Goal: Navigation & Orientation: Understand site structure

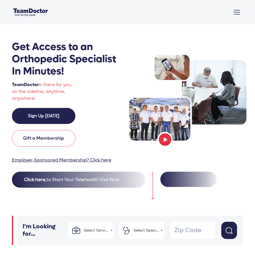
click at [238, 14] on span "Toggle navigation" at bounding box center [237, 13] width 6 height 2
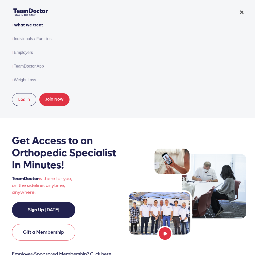
click at [31, 26] on span "What we treat" at bounding box center [127, 25] width 227 height 14
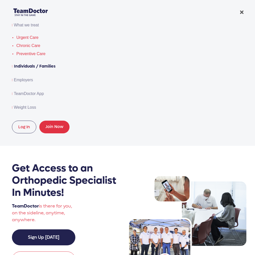
click at [20, 65] on link "Individuals / Families" at bounding box center [127, 66] width 227 height 14
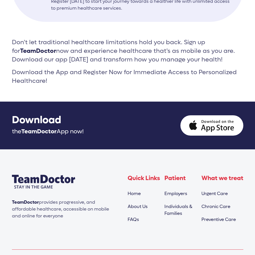
scroll to position [550, 0]
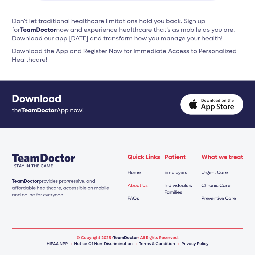
click at [139, 186] on link "About Us" at bounding box center [138, 186] width 20 height 6
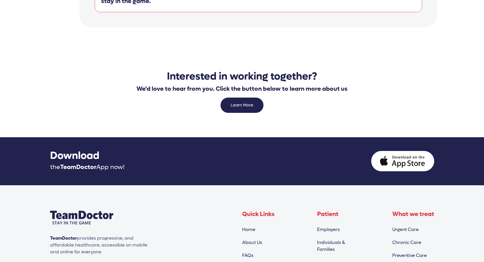
scroll to position [683, 0]
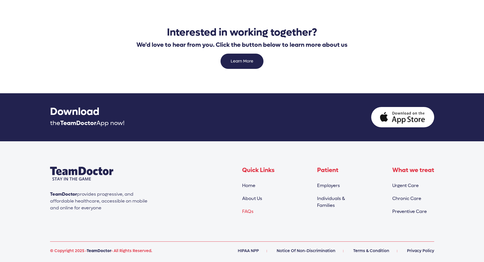
click at [250, 211] on link "FAQs" at bounding box center [247, 211] width 11 height 6
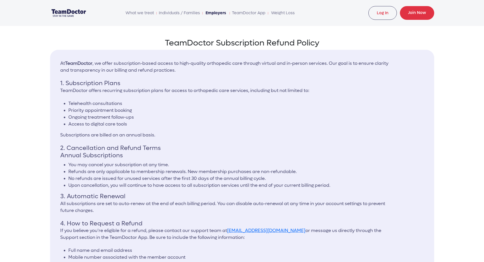
click at [223, 14] on link "Employers" at bounding box center [215, 13] width 23 height 10
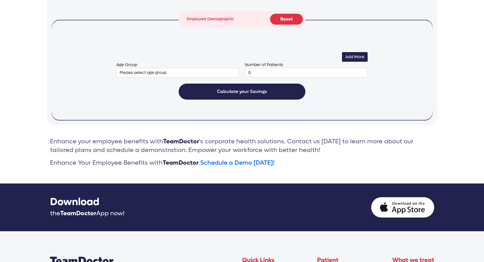
scroll to position [812, 0]
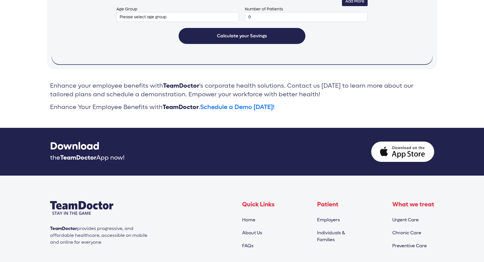
click at [248, 221] on link "Home" at bounding box center [248, 220] width 13 height 6
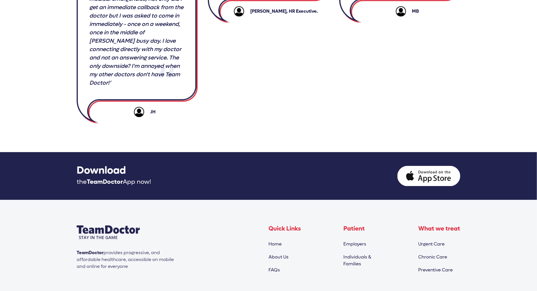
scroll to position [1074, 0]
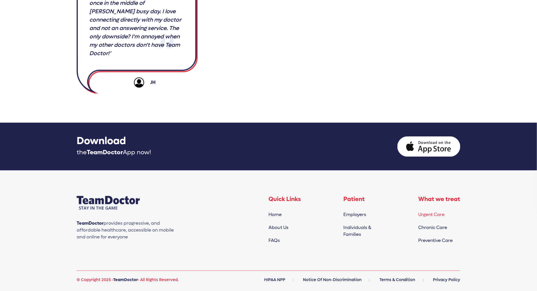
click at [259, 215] on link "Urgent Care" at bounding box center [432, 215] width 26 height 6
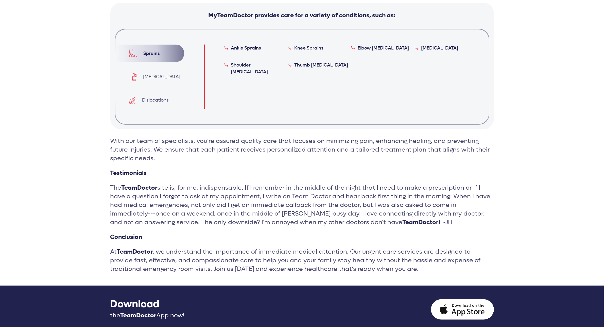
scroll to position [397, 0]
